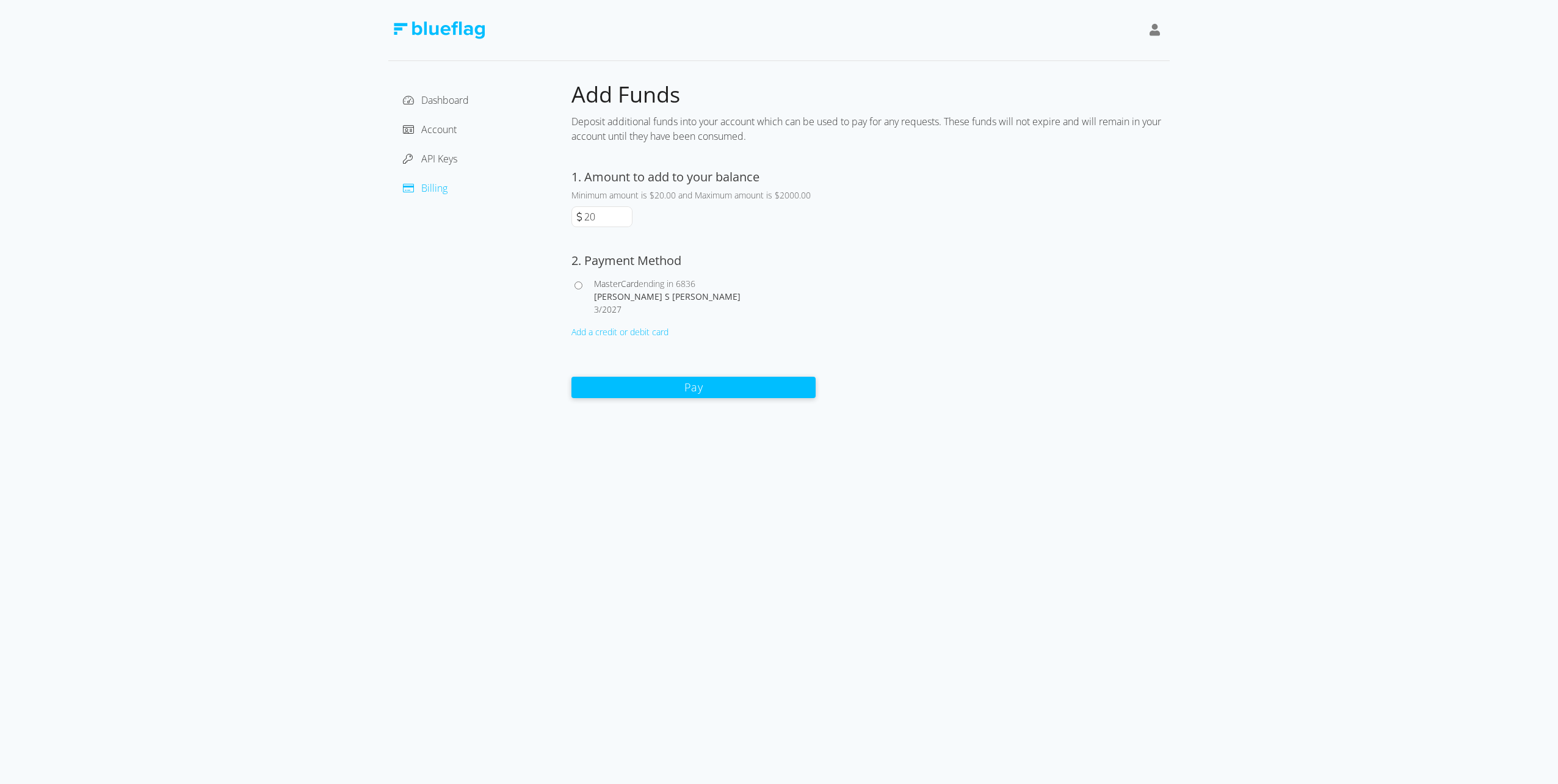
click at [610, 216] on input "20" at bounding box center [607, 216] width 50 height 20
drag, startPoint x: 608, startPoint y: 216, endPoint x: 550, endPoint y: 222, distance: 58.3
click at [550, 222] on div "Dashboard Account API Keys Billing Add Funds Deposit additional funds into your…" at bounding box center [779, 240] width 781 height 318
type input "250"
click at [578, 286] on input "MasterCard ending in 6836 [PERSON_NAME] S [PERSON_NAME] 3 / 2027" at bounding box center [579, 286] width 8 height 8
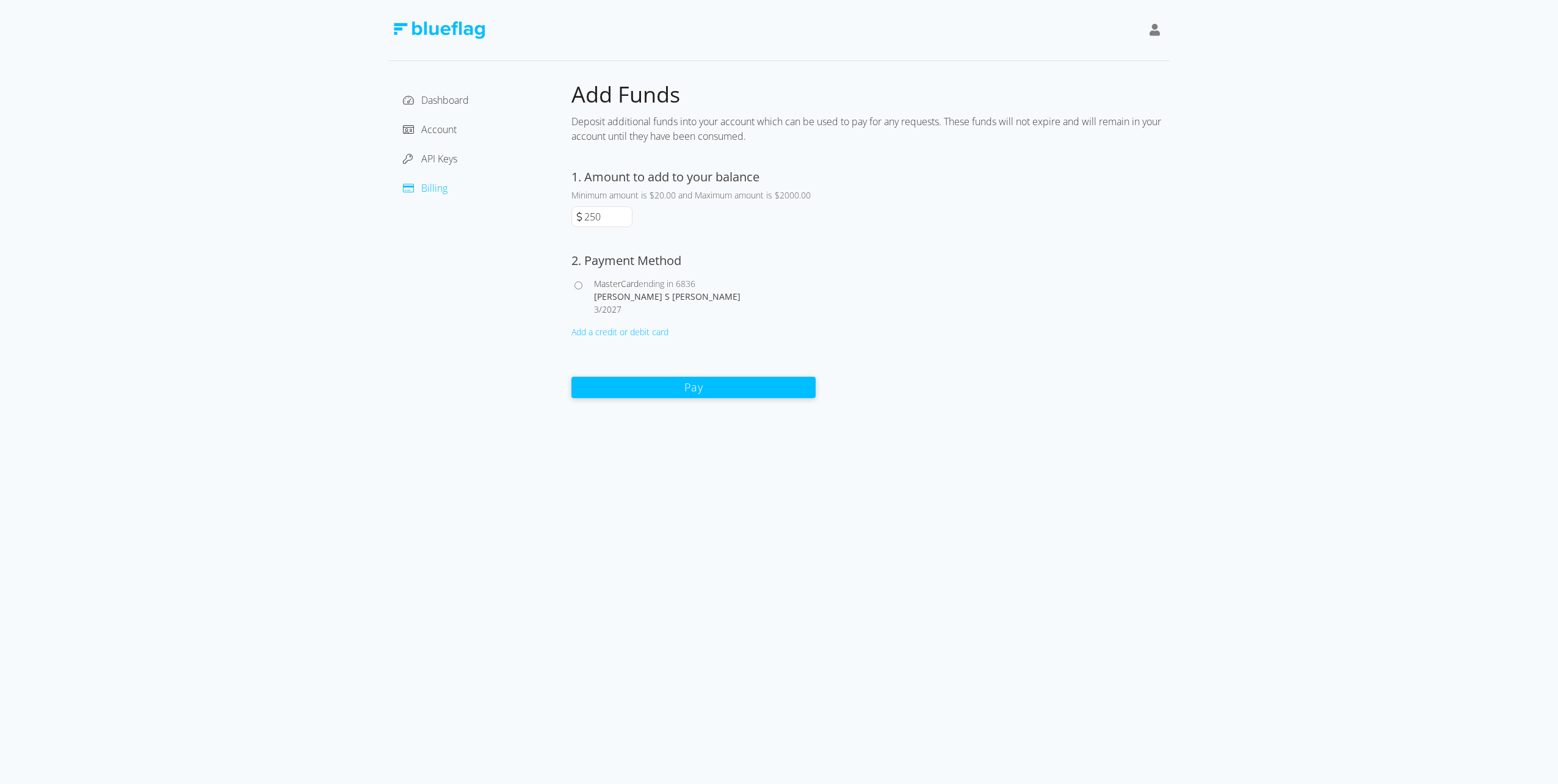
radio input "true"
click at [696, 390] on button "Pay" at bounding box center [693, 387] width 245 height 22
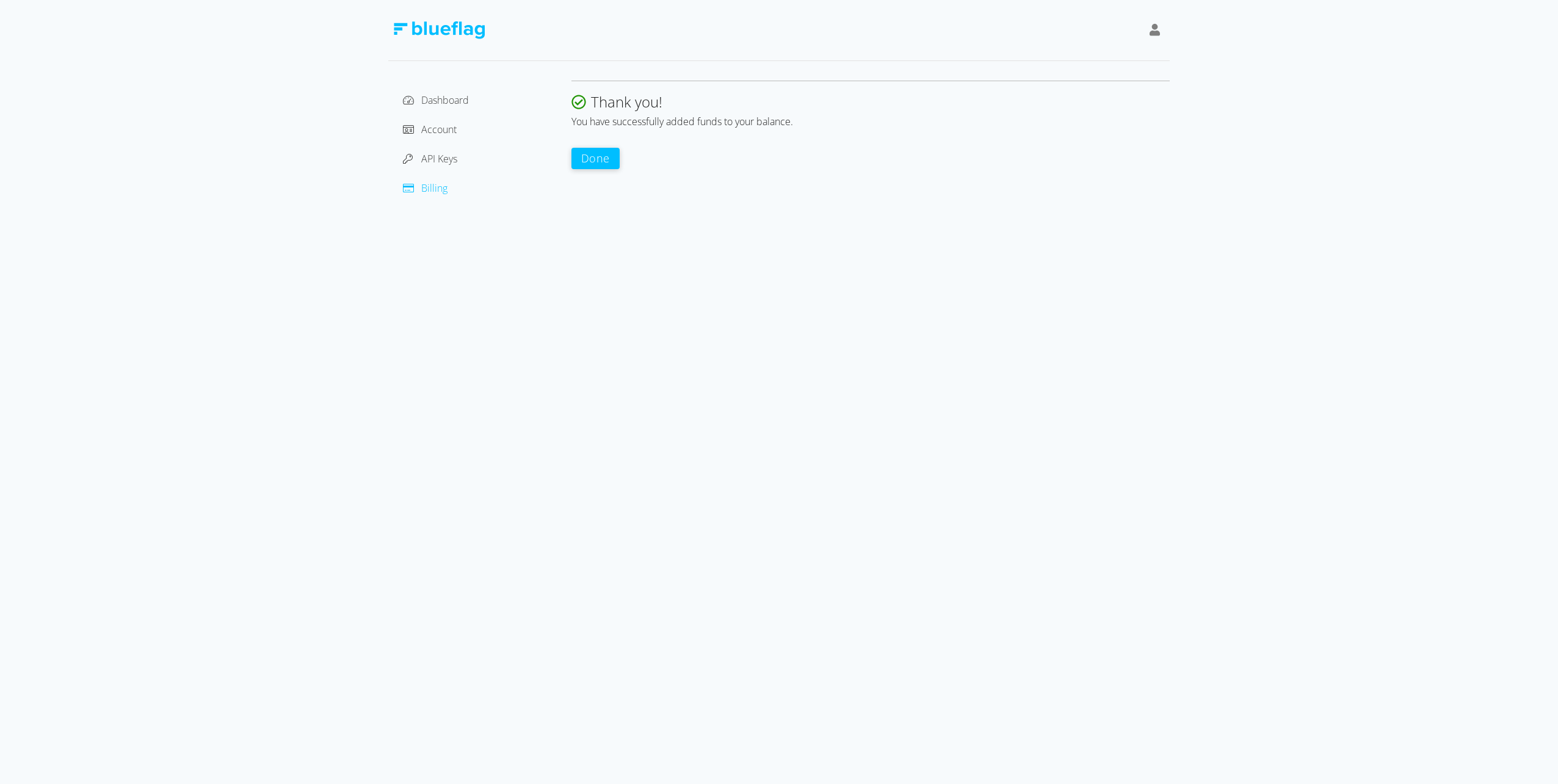
click at [592, 158] on button "Done" at bounding box center [595, 158] width 48 height 22
